Goal: Use online tool/utility: Utilize a website feature to perform a specific function

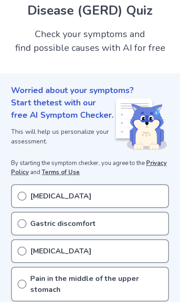
scroll to position [74, 0]
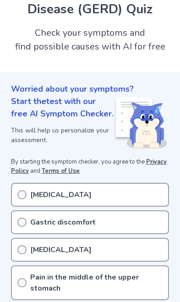
click at [138, 183] on div "Acid reflux" at bounding box center [90, 195] width 158 height 24
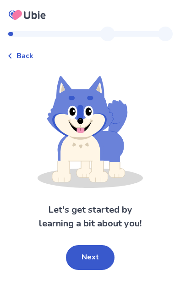
click at [94, 255] on button "Next" at bounding box center [90, 257] width 49 height 25
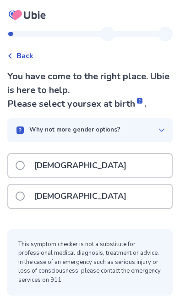
click at [93, 193] on div "[DEMOGRAPHIC_DATA]" at bounding box center [89, 195] width 163 height 23
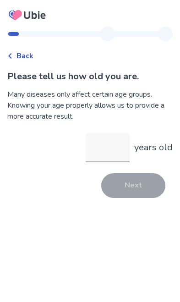
click at [103, 146] on input "years old" at bounding box center [108, 147] width 44 height 29
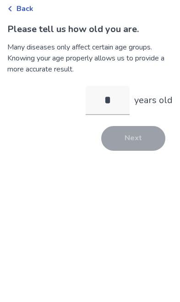
type input "**"
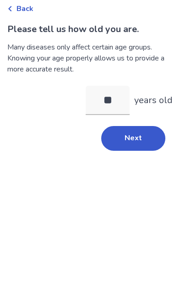
click at [133, 173] on button "Next" at bounding box center [133, 185] width 64 height 25
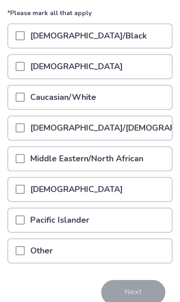
scroll to position [118, 0]
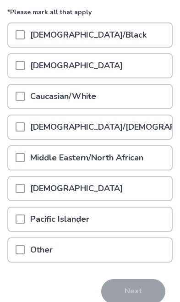
click at [138, 92] on div "Caucasian/White" at bounding box center [89, 96] width 163 height 23
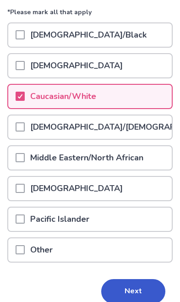
click at [146, 297] on button "Next" at bounding box center [133, 291] width 64 height 25
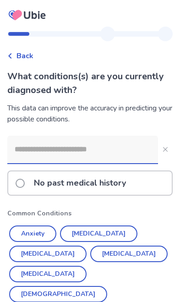
click at [30, 238] on button "Anxiety" at bounding box center [32, 233] width 47 height 16
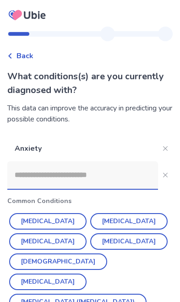
click at [100, 218] on button "[MEDICAL_DATA]" at bounding box center [128, 221] width 77 height 16
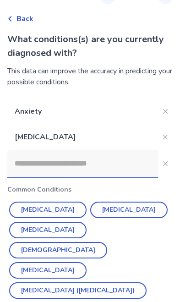
scroll to position [38, 0]
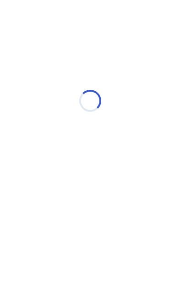
scroll to position [0, 0]
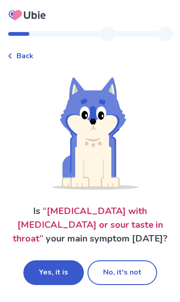
click at [55, 275] on button "Yes, it is" at bounding box center [53, 272] width 60 height 25
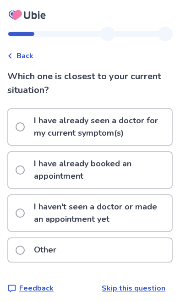
click at [27, 218] on label "I haven't seen a doctor or made an appointment yet" at bounding box center [94, 213] width 156 height 36
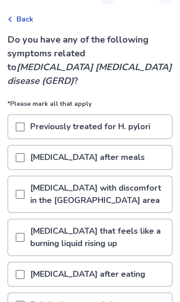
scroll to position [38, 0]
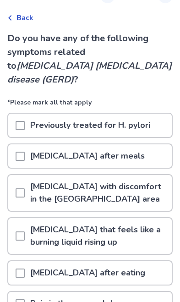
click at [19, 151] on span at bounding box center [20, 155] width 9 height 9
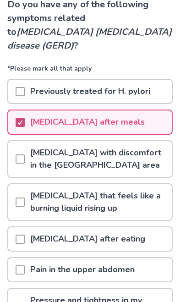
scroll to position [73, 0]
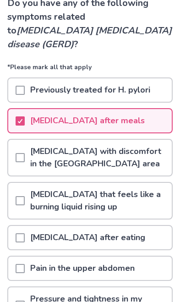
click at [21, 153] on span at bounding box center [20, 157] width 9 height 9
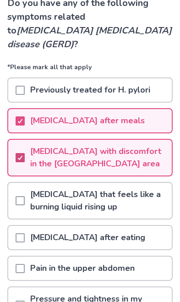
click at [22, 194] on div at bounding box center [20, 201] width 9 height 36
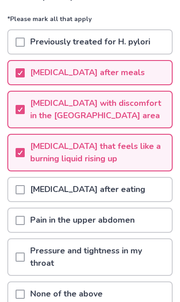
scroll to position [122, 0]
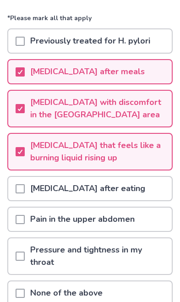
click at [23, 215] on span at bounding box center [20, 219] width 9 height 9
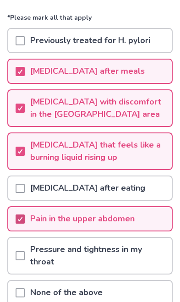
click at [22, 251] on span at bounding box center [20, 255] width 9 height 9
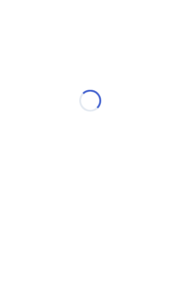
scroll to position [0, 0]
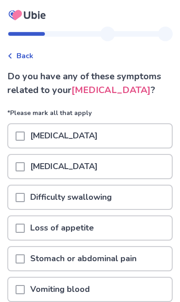
click at [18, 138] on span at bounding box center [20, 135] width 9 height 9
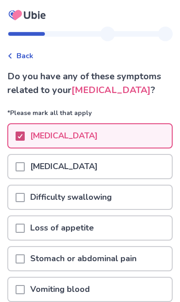
click at [19, 169] on span at bounding box center [20, 166] width 9 height 9
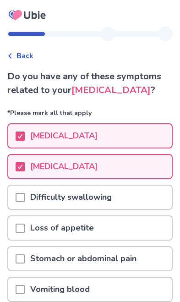
click at [23, 200] on span at bounding box center [20, 197] width 9 height 9
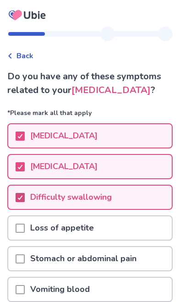
click at [21, 230] on span at bounding box center [20, 227] width 9 height 9
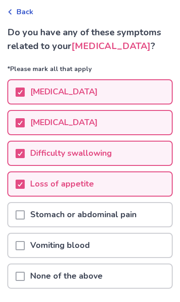
click at [20, 218] on span at bounding box center [20, 214] width 9 height 9
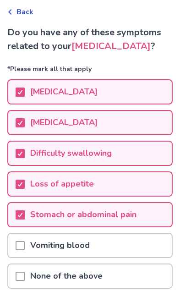
click at [23, 244] on span at bounding box center [20, 245] width 9 height 9
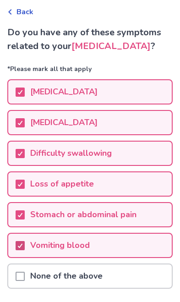
click at [17, 243] on icon at bounding box center [19, 245] width 5 height 5
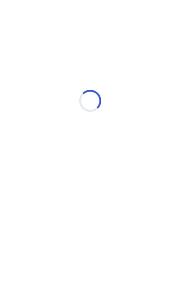
select select "*"
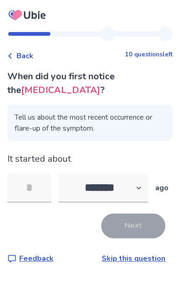
click at [123, 259] on link "Skip this question" at bounding box center [134, 258] width 64 height 10
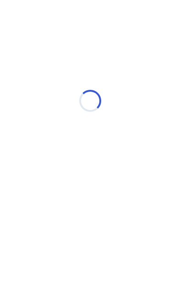
select select "*"
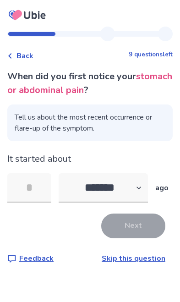
click at [126, 259] on link "Skip this question" at bounding box center [134, 258] width 64 height 10
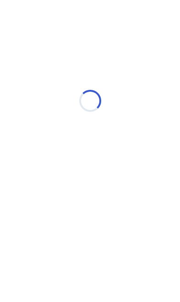
select select "*"
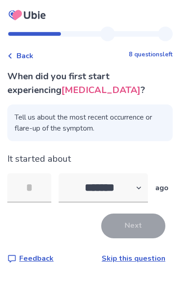
click at [123, 270] on div "Back 8 questions left When did you first start experiencing [MEDICAL_DATA] ? Te…" at bounding box center [90, 153] width 180 height 252
click at [128, 256] on link "Skip this question" at bounding box center [134, 258] width 64 height 10
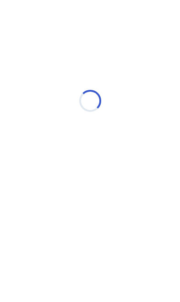
select select "*"
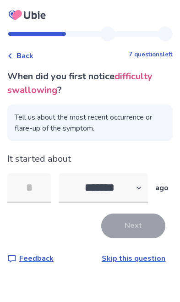
click at [131, 262] on link "Skip this question" at bounding box center [134, 258] width 64 height 10
